Goal: Transaction & Acquisition: Purchase product/service

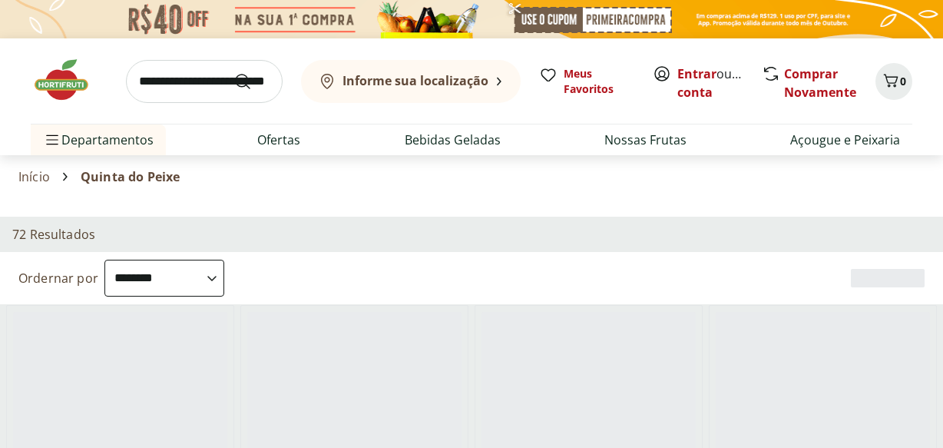
select select "**********"
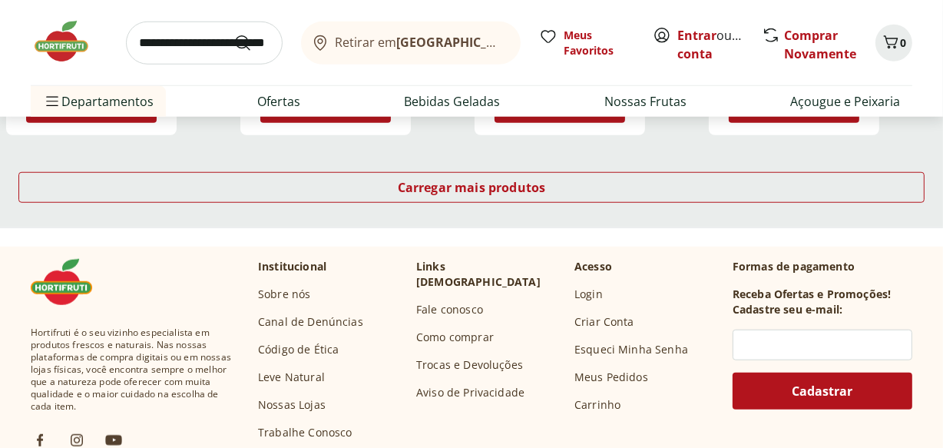
scroll to position [1167, 0]
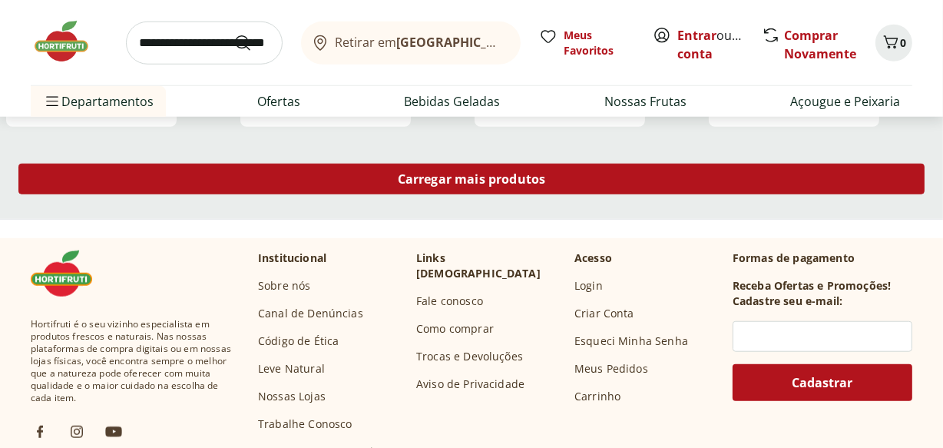
click at [868, 183] on div "Carregar mais produtos" at bounding box center [471, 179] width 906 height 31
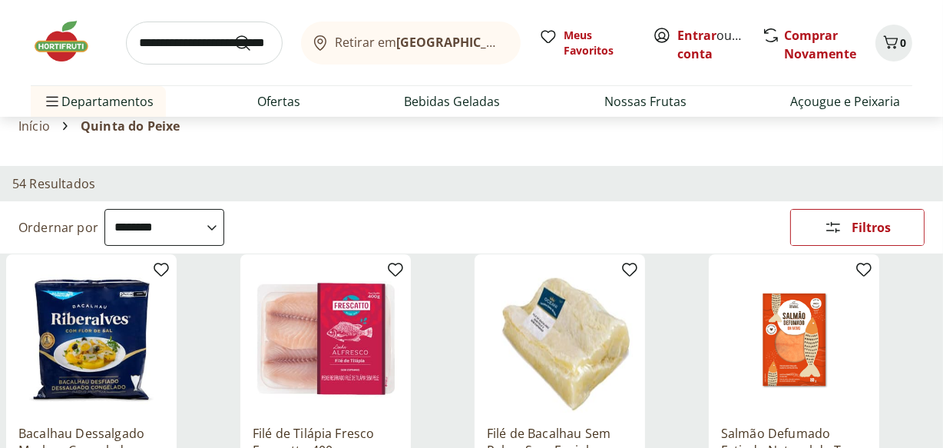
scroll to position [0, 0]
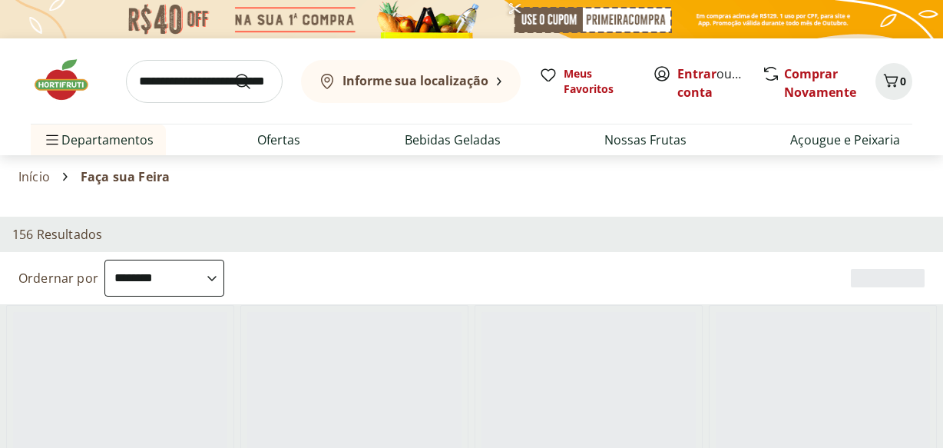
select select "**********"
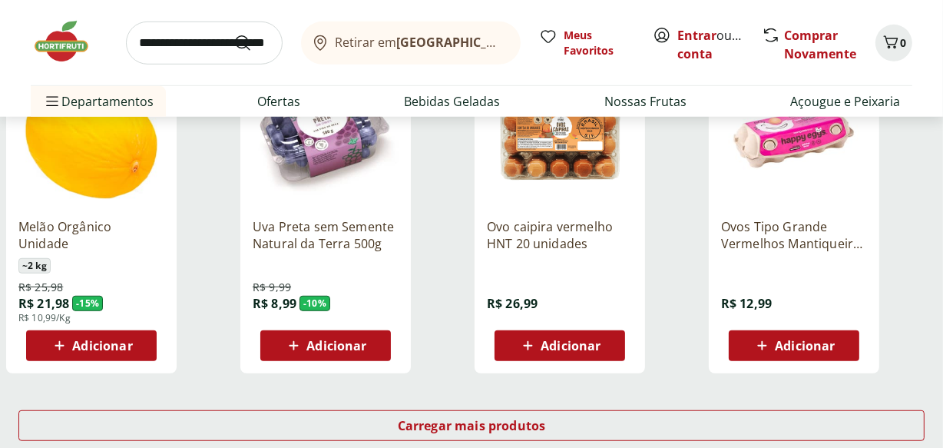
scroll to position [946, 0]
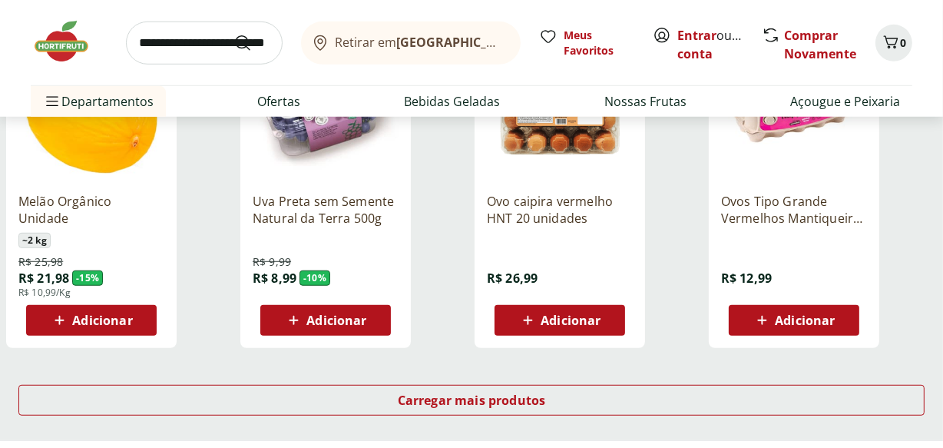
click at [350, 208] on p "Uva Preta sem Semente Natural da Terra 500g" at bounding box center [326, 210] width 146 height 34
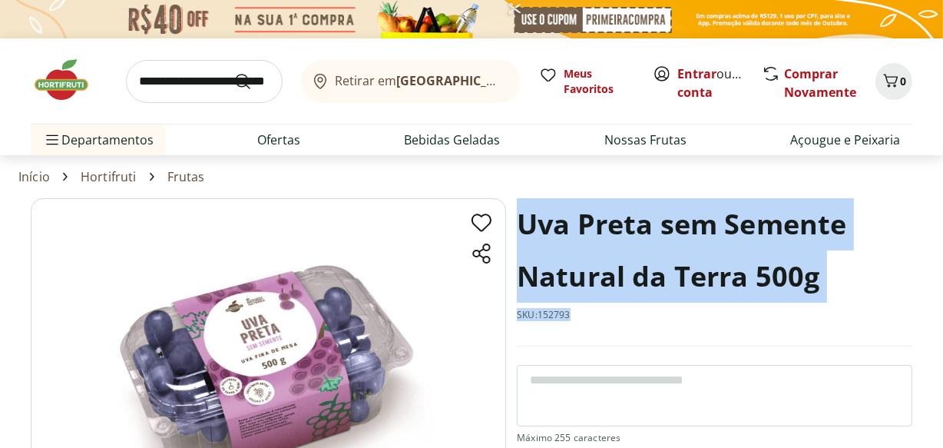
drag, startPoint x: 554, startPoint y: 311, endPoint x: 518, endPoint y: 216, distance: 101.8
click at [518, 216] on div "Uva Preta sem Semente Natural da Terra 500g SKU: 152793" at bounding box center [714, 272] width 395 height 148
copy div "Uva Preta sem Semente Natural da Terra 500g SKU: 152793"
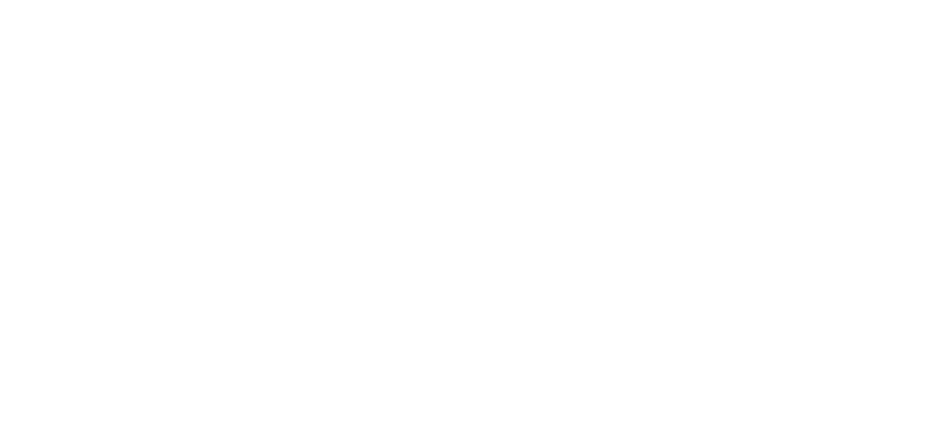
scroll to position [946, 0]
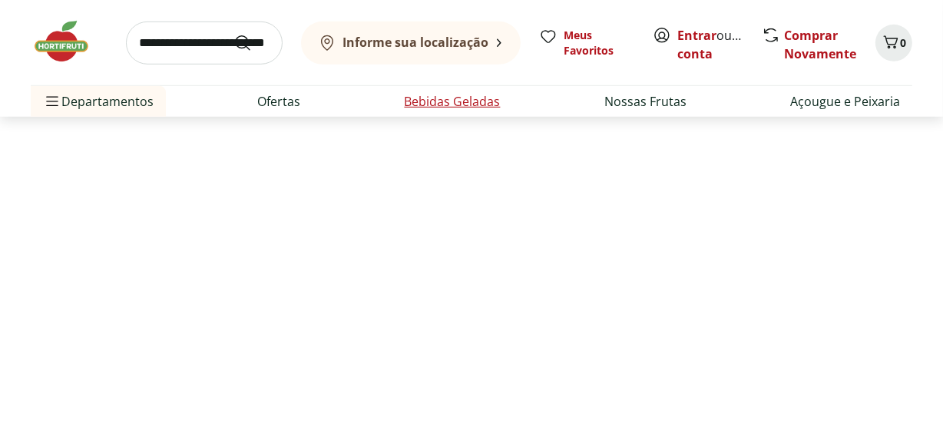
select select "**********"
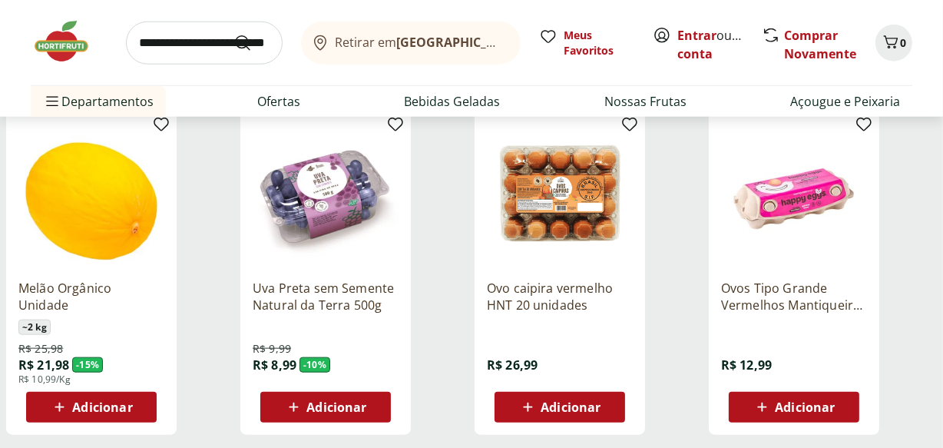
scroll to position [1530, 0]
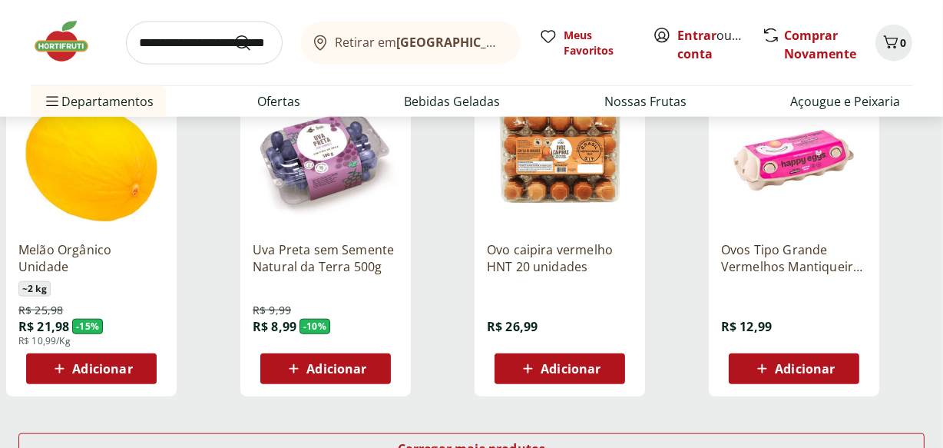
click at [789, 260] on p "Ovos Tipo Grande Vermelhos Mantiqueira Happy Eggs 10 Unidades" at bounding box center [794, 258] width 146 height 34
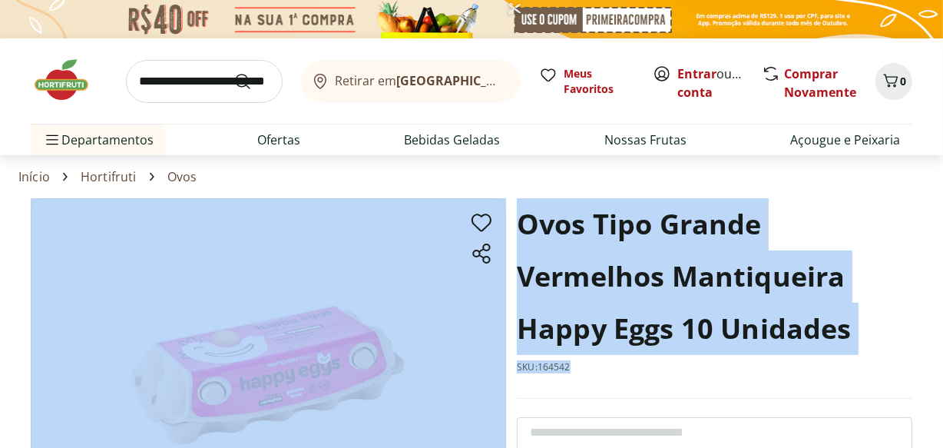
drag, startPoint x: 575, startPoint y: 372, endPoint x: 507, endPoint y: 218, distance: 168.1
copy section "Ovos Tipo Grande Vermelhos Mantiqueira Happy Eggs 10 Unidades SKU: 164542"
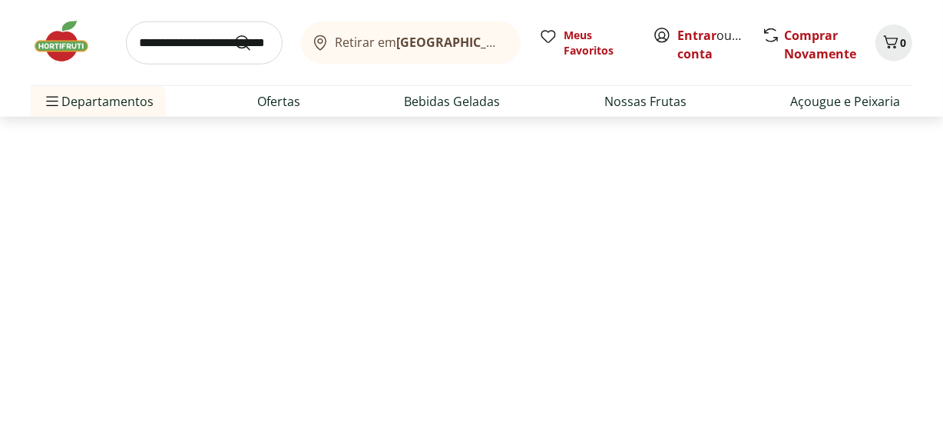
select select "**********"
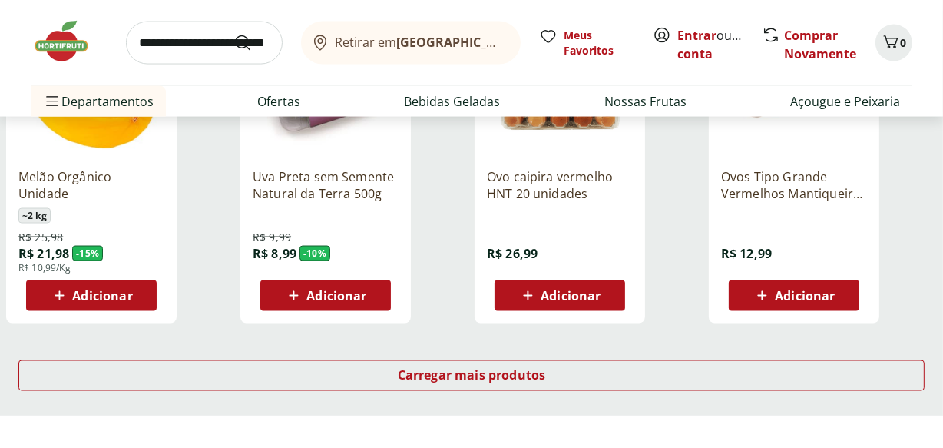
scroll to position [2248, 0]
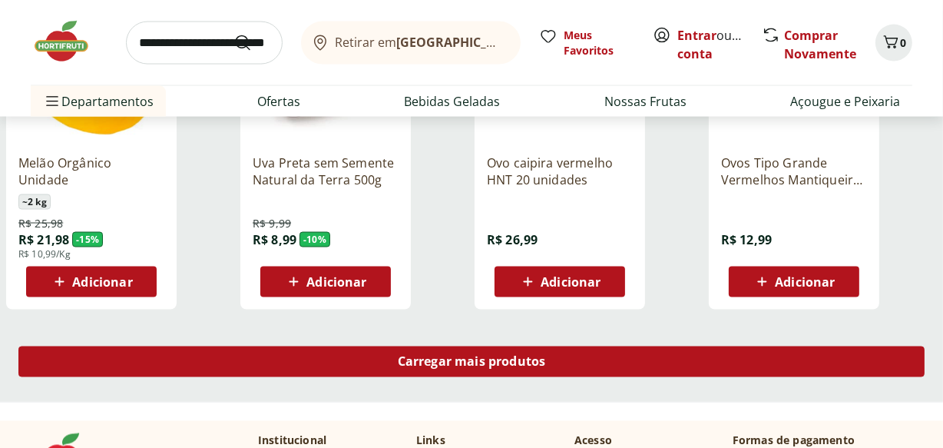
click at [690, 358] on div "Carregar mais produtos" at bounding box center [471, 361] width 906 height 31
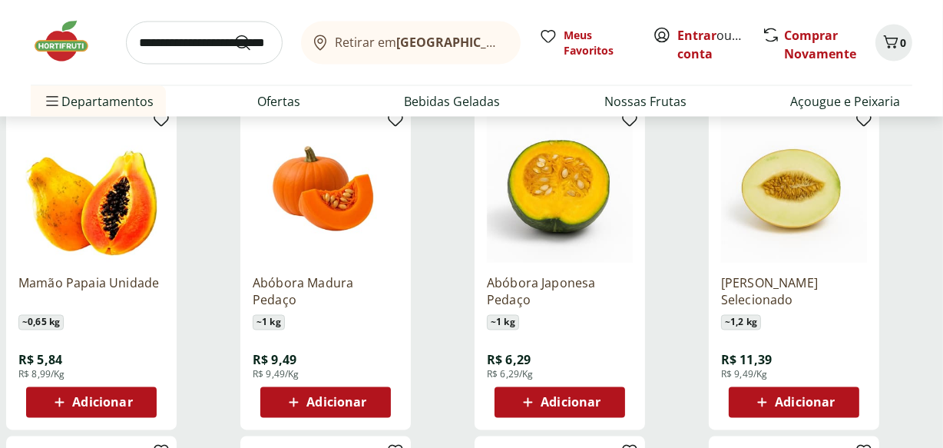
scroll to position [2506, 0]
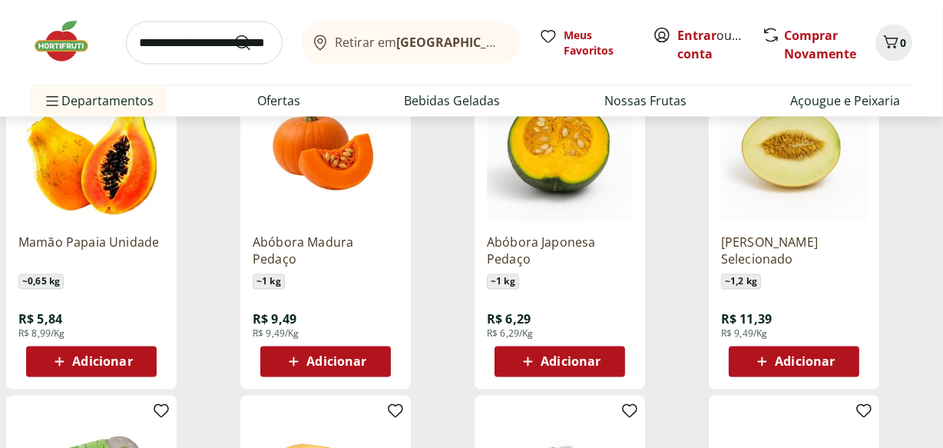
click at [133, 244] on p "Mamão Papaia Unidade" at bounding box center [91, 251] width 146 height 34
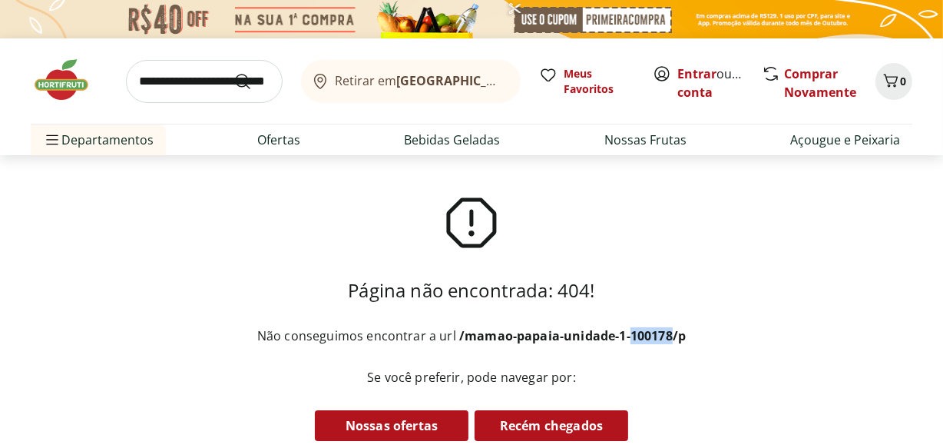
drag, startPoint x: 669, startPoint y: 337, endPoint x: 629, endPoint y: 338, distance: 39.9
click at [629, 338] on b "/mamao-papaia-unidade-1-100178/p" at bounding box center [572, 335] width 227 height 17
copy b "100178"
select select "**********"
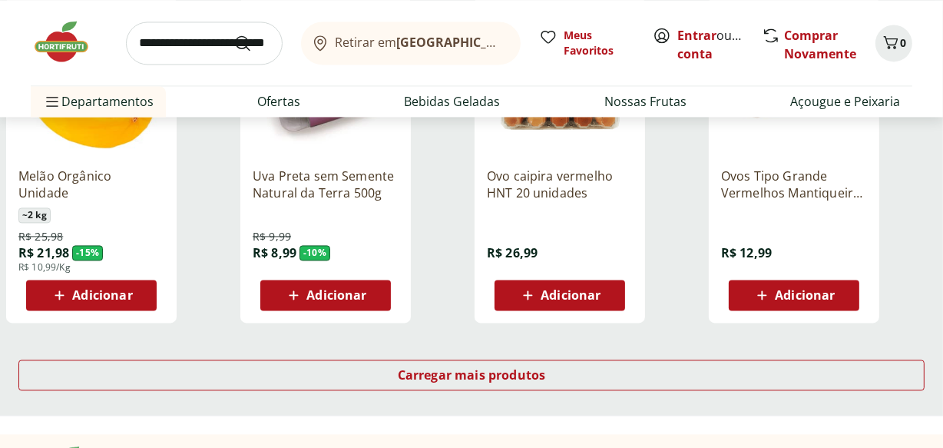
scroll to position [2949, 0]
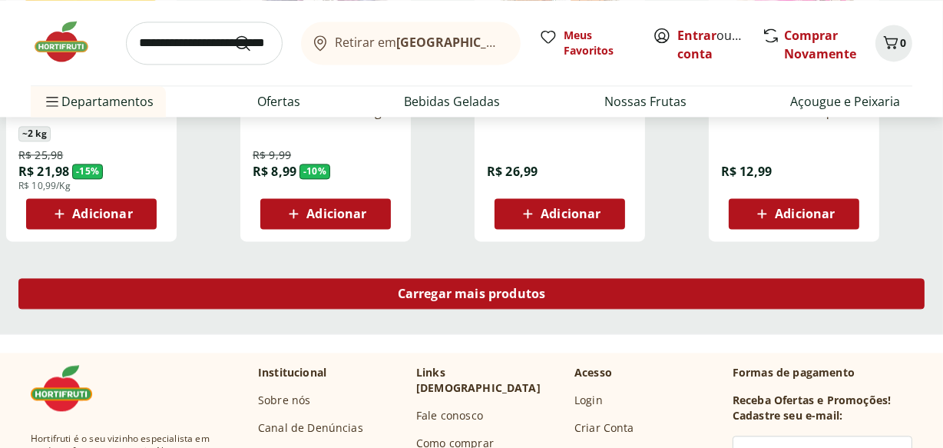
click at [783, 296] on div "Carregar mais produtos" at bounding box center [471, 293] width 906 height 31
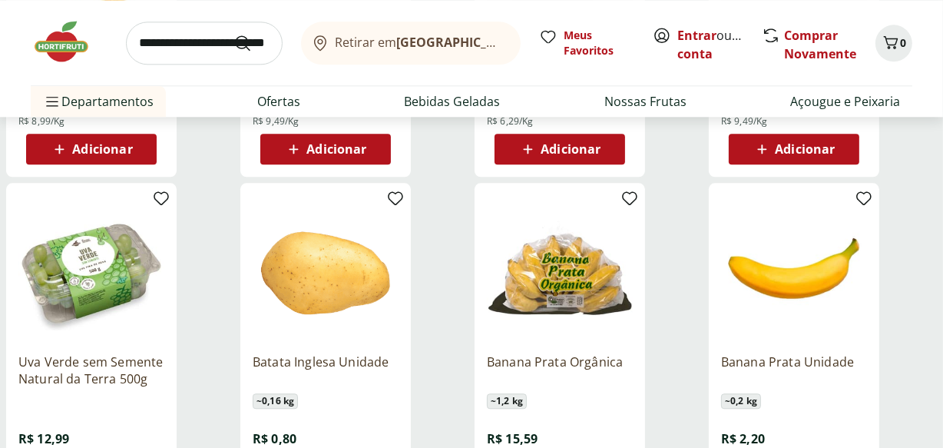
scroll to position [3387, 0]
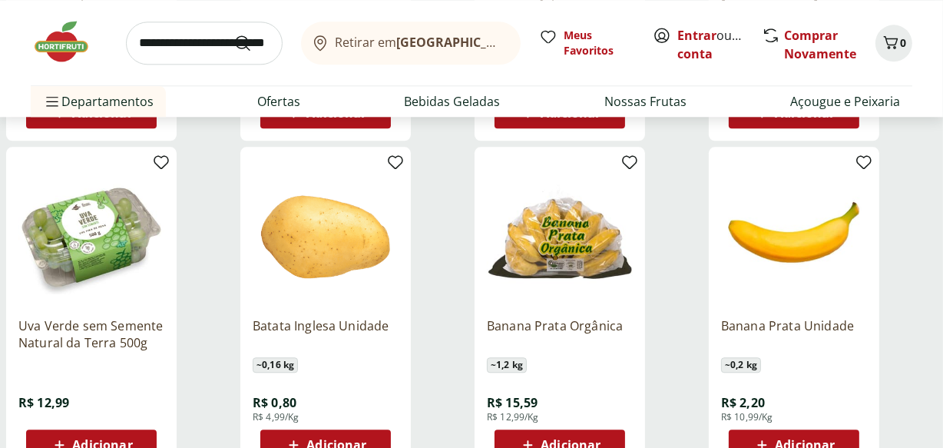
click at [842, 324] on p "Banana Prata Unidade" at bounding box center [794, 334] width 146 height 34
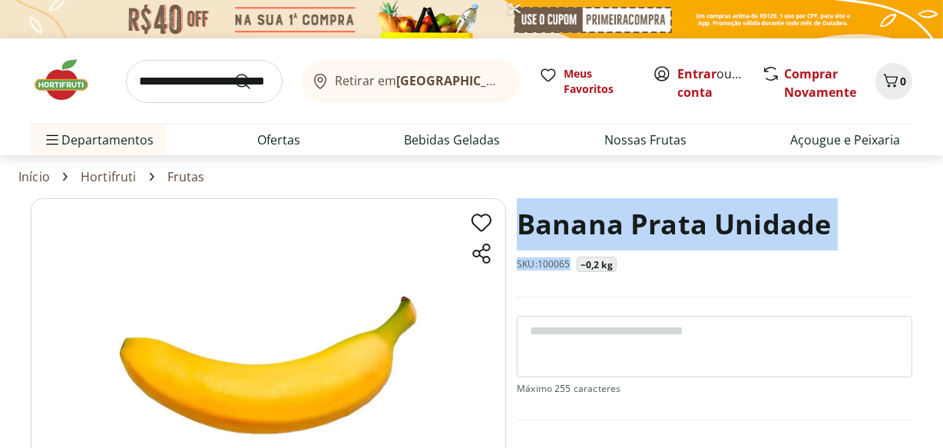
drag, startPoint x: 569, startPoint y: 270, endPoint x: 518, endPoint y: 241, distance: 58.8
click at [518, 241] on div "Banana Prata Unidade SKU: 100065 ~0,2 kg" at bounding box center [714, 247] width 395 height 99
copy div "Banana Prata Unidade SKU: 100065"
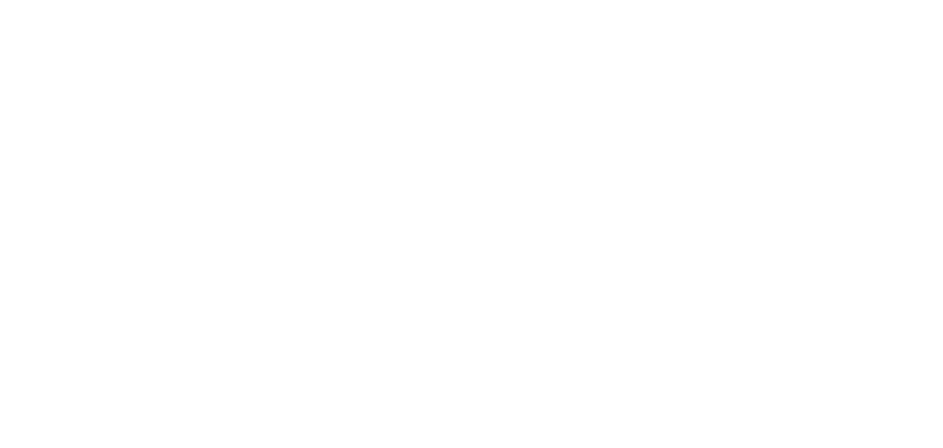
scroll to position [3387, 0]
select select "**********"
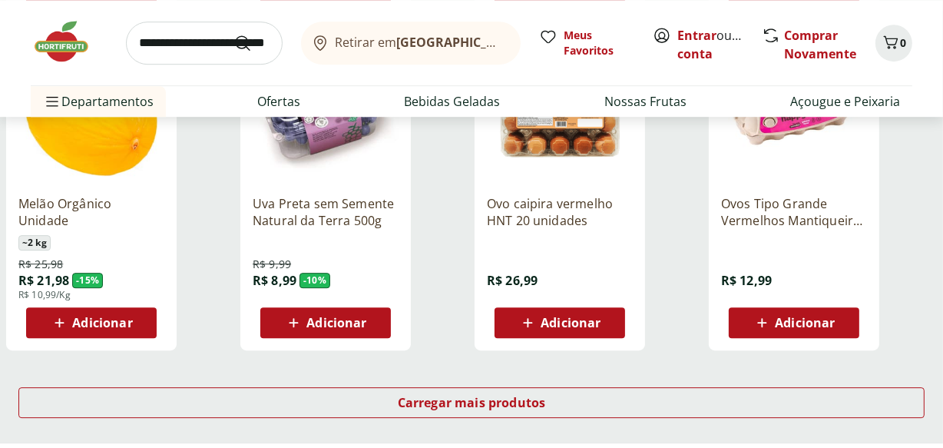
scroll to position [4147, 0]
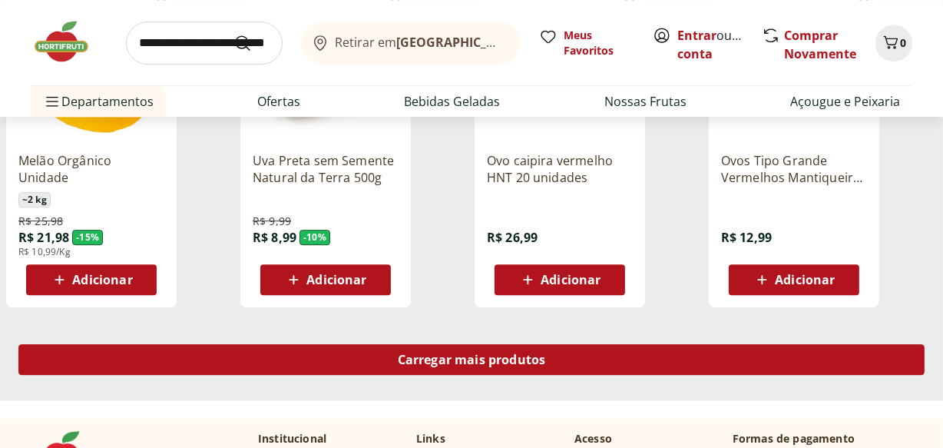
click at [796, 365] on div "Carregar mais produtos" at bounding box center [471, 359] width 906 height 31
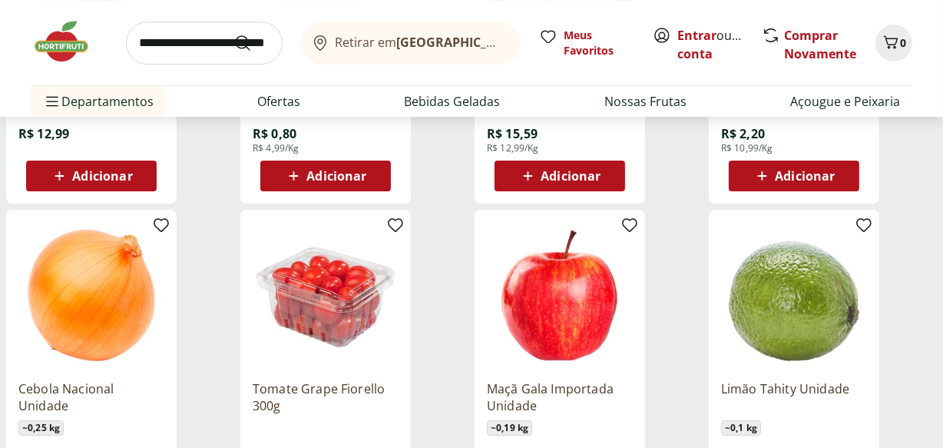
scroll to position [4930, 0]
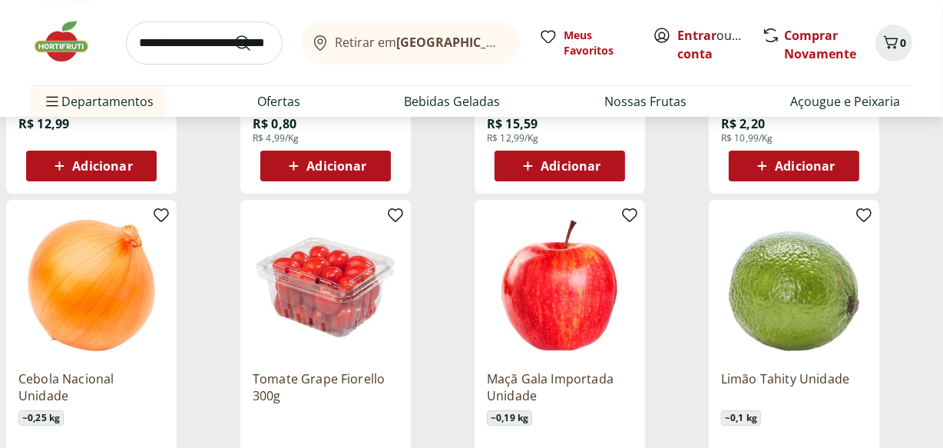
click at [98, 372] on p "Cebola Nacional Unidade" at bounding box center [91, 387] width 146 height 34
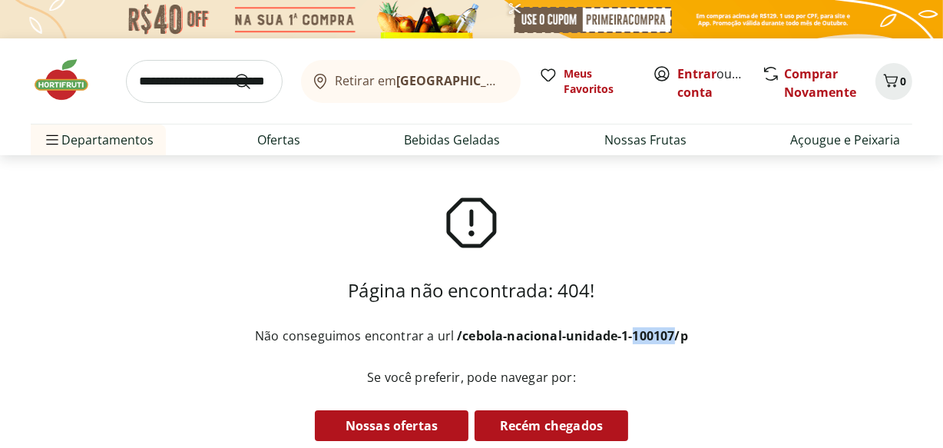
drag, startPoint x: 630, startPoint y: 336, endPoint x: 670, endPoint y: 337, distance: 39.9
click at [670, 337] on b "/cebola-nacional-unidade-1-100107/p" at bounding box center [572, 335] width 231 height 17
copy b "100107"
click at [164, 77] on input "search" at bounding box center [204, 81] width 157 height 43
type input "******"
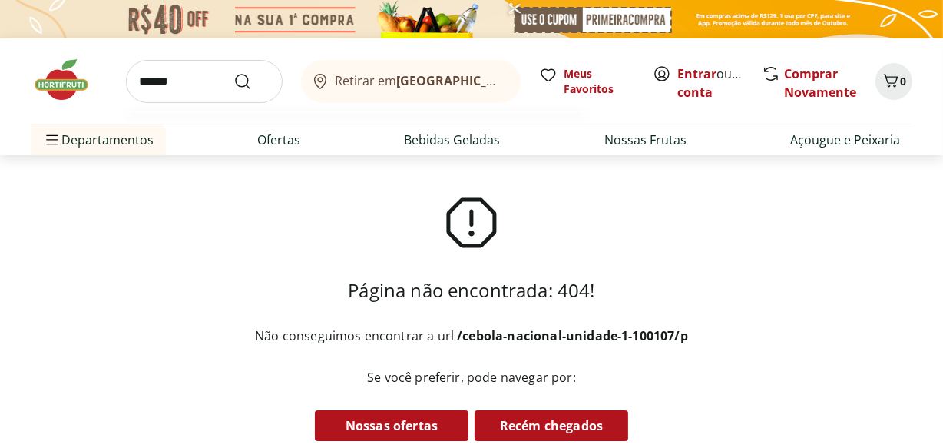
click at [233, 72] on button "Submit Search" at bounding box center [251, 81] width 37 height 18
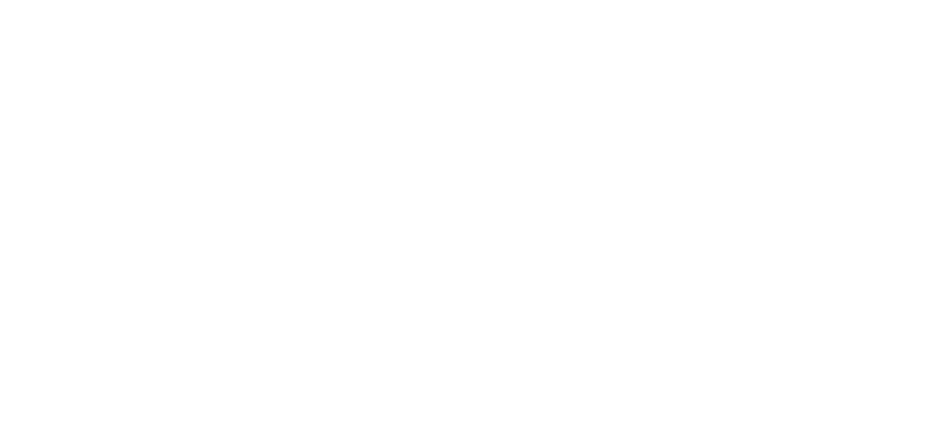
select select "**********"
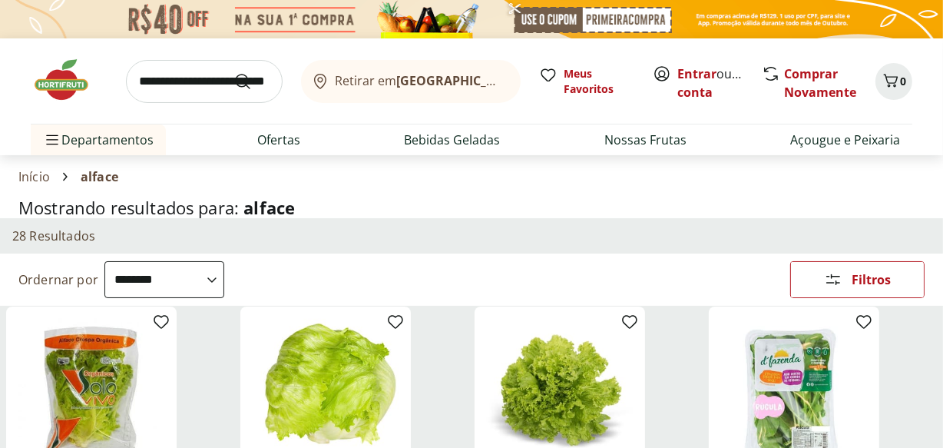
click at [576, 390] on img at bounding box center [560, 392] width 146 height 146
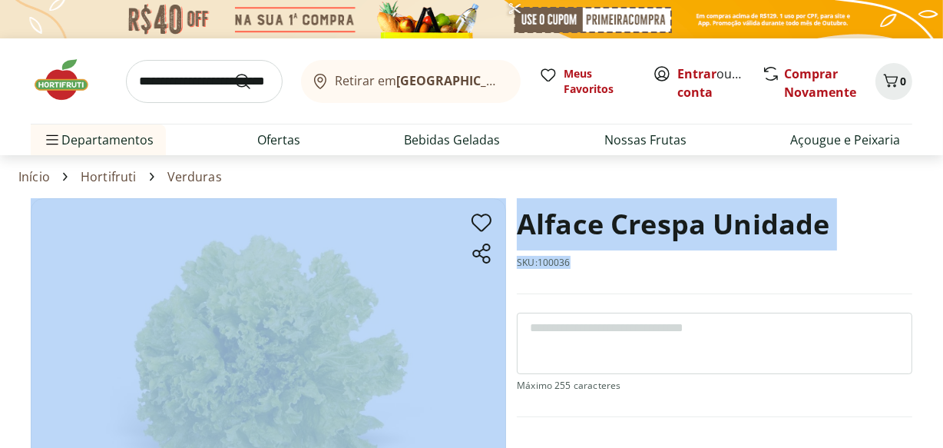
drag, startPoint x: 577, startPoint y: 269, endPoint x: 509, endPoint y: 216, distance: 85.9
click at [509, 216] on section "Alface Crespa Unidade SKU: 100036 R$ 3,79 * Adicionar Alface Crespa Unidade R$ …" at bounding box center [472, 410] width 882 height 425
copy section "Alface Crespa Unidade SKU: 100036"
click at [41, 78] on img at bounding box center [69, 80] width 77 height 46
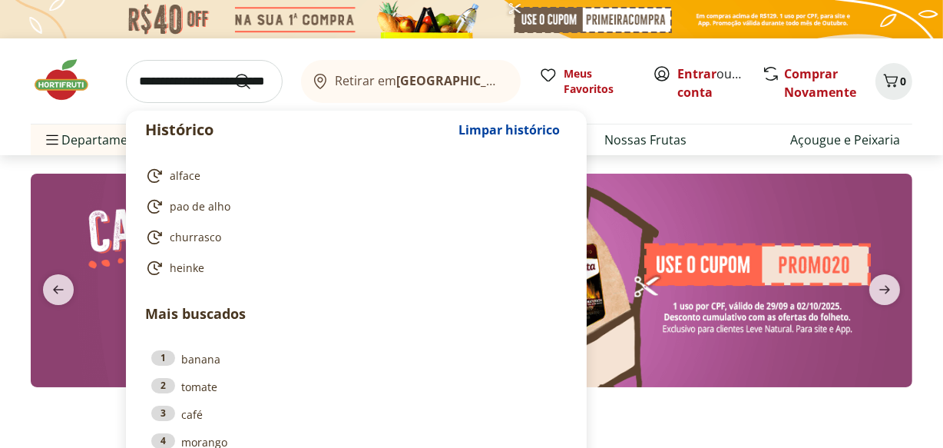
click at [175, 77] on input "search" at bounding box center [204, 81] width 157 height 43
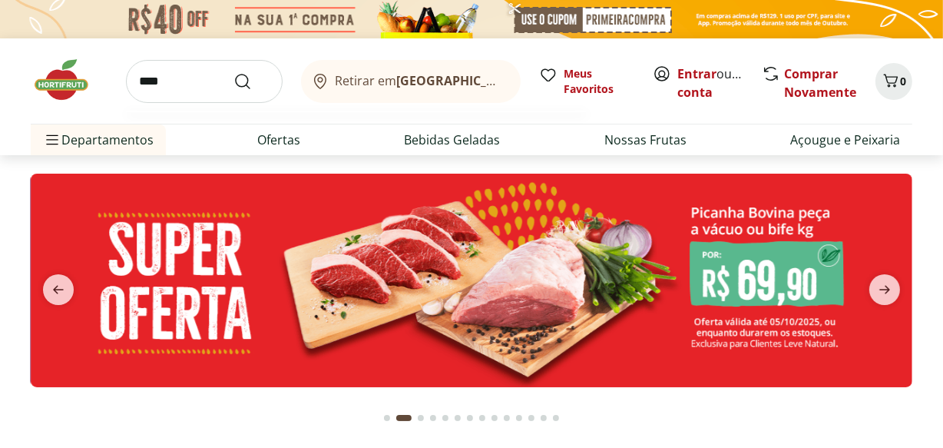
type input "****"
click at [233, 72] on button "Submit Search" at bounding box center [251, 81] width 37 height 18
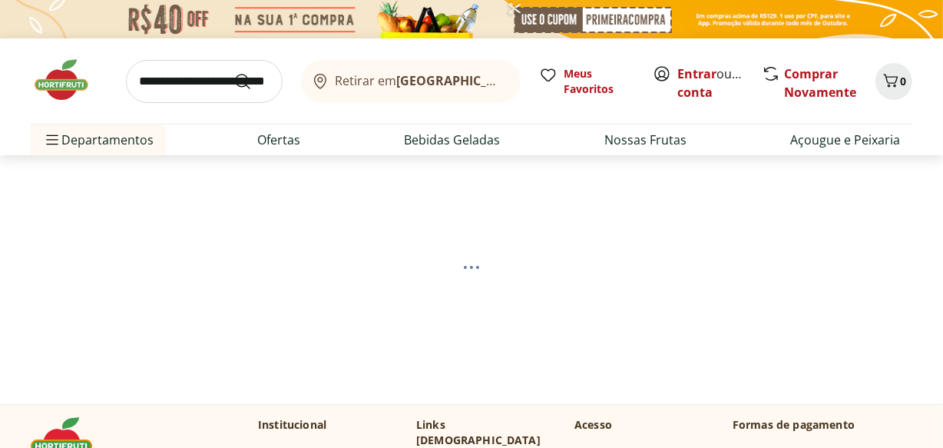
select select "**********"
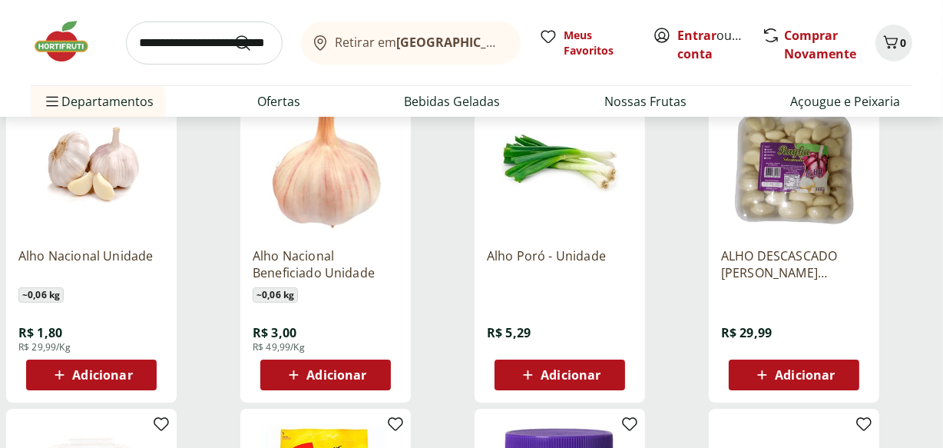
scroll to position [178, 0]
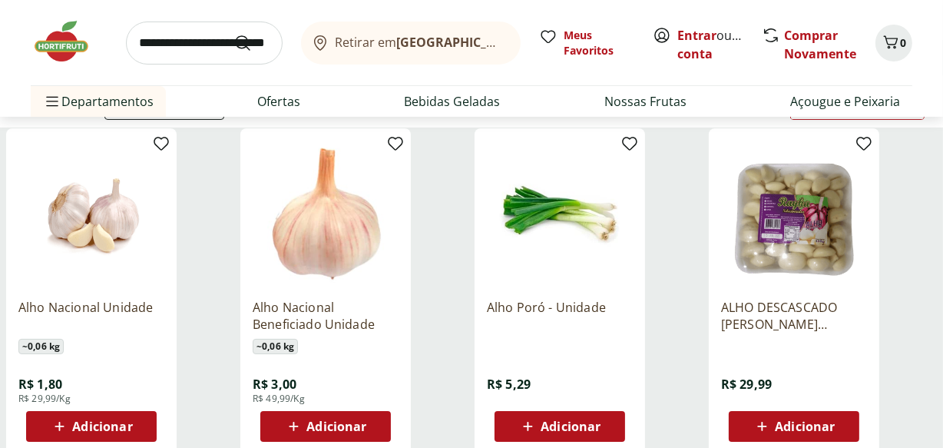
click at [86, 301] on p "Alho Nacional Unidade" at bounding box center [91, 316] width 146 height 34
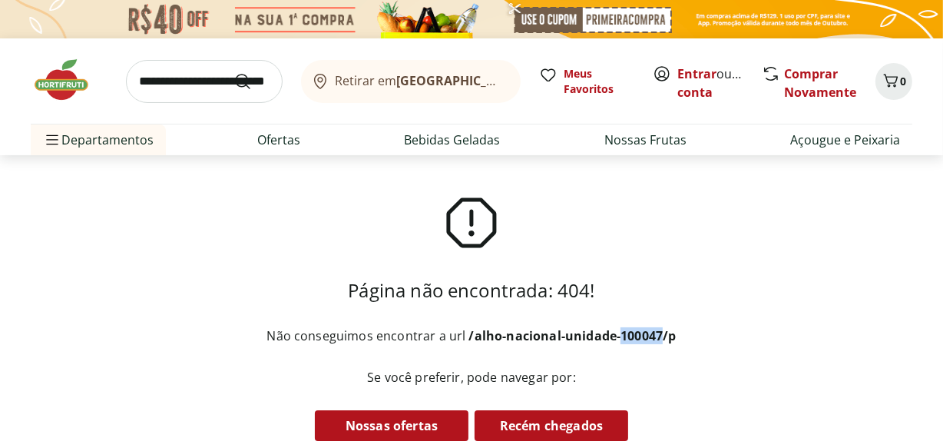
drag, startPoint x: 619, startPoint y: 337, endPoint x: 660, endPoint y: 340, distance: 40.8
click at [660, 340] on b "/alho-nacional-unidade-100047/p" at bounding box center [572, 335] width 207 height 17
copy b "100047"
